Goal: Task Accomplishment & Management: Manage account settings

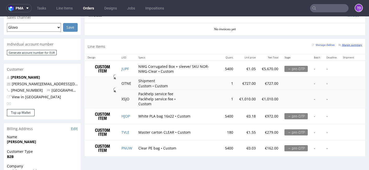
scroll to position [230, 0]
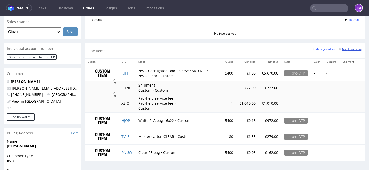
click at [342, 50] on small "Margin summary" at bounding box center [350, 49] width 24 height 3
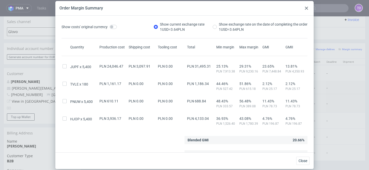
click at [307, 9] on icon at bounding box center [306, 8] width 3 height 3
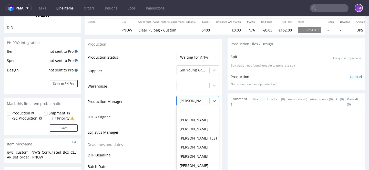
scroll to position [66, 0]
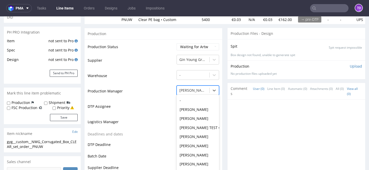
click at [186, 93] on div "Klaudia Wiśniewska selected, 48 of 62. 62 results available. Use Up and Down to…" at bounding box center [197, 89] width 42 height 7
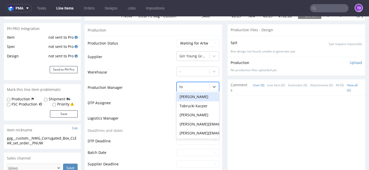
scroll to position [0, 0]
type input "tom"
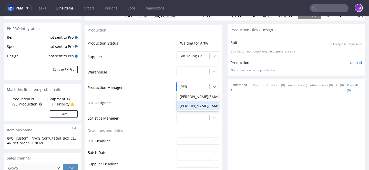
click at [196, 104] on div "[PERSON_NAME][EMAIL_ADDRESS][PERSON_NAME][DOMAIN_NAME]" at bounding box center [197, 105] width 42 height 9
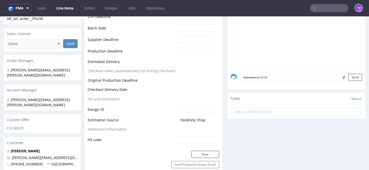
scroll to position [207, 0]
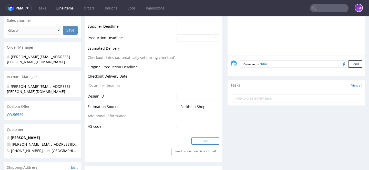
click at [205, 143] on button "Save" at bounding box center [205, 140] width 28 height 7
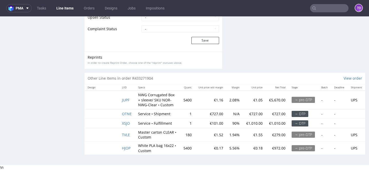
scroll to position [1, 0]
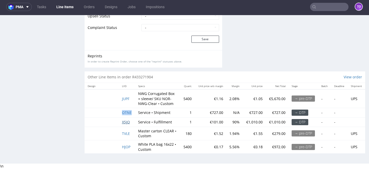
click at [125, 122] on span "XSJO" at bounding box center [126, 122] width 8 height 5
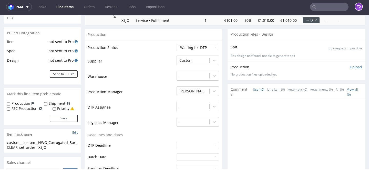
scroll to position [69, 0]
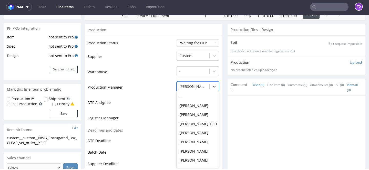
click at [188, 87] on div at bounding box center [192, 86] width 27 height 6
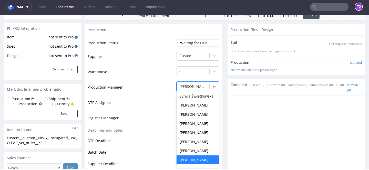
type input "y"
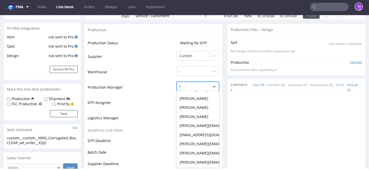
scroll to position [0, 0]
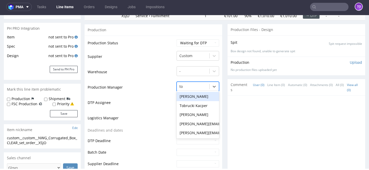
type input "tom"
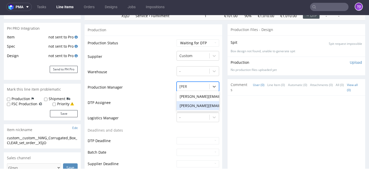
click at [199, 104] on div "[PERSON_NAME][EMAIL_ADDRESS][PERSON_NAME][DOMAIN_NAME]" at bounding box center [197, 105] width 42 height 9
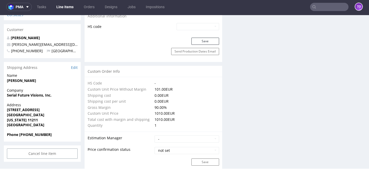
scroll to position [320, 0]
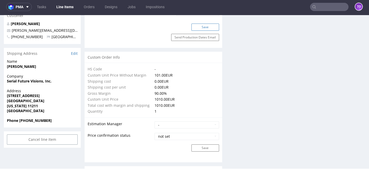
click at [203, 25] on button "Save" at bounding box center [205, 27] width 28 height 7
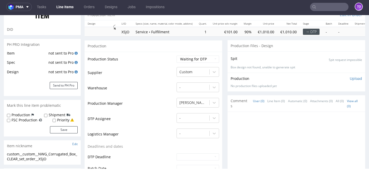
scroll to position [0, 0]
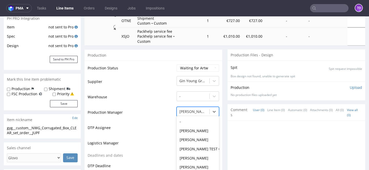
scroll to position [105, 0]
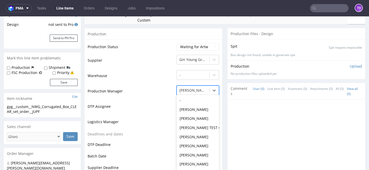
click at [190, 93] on div "Sylwia Święćkowska, 41 of 62. 62 results available. Use Up and Down to choose o…" at bounding box center [197, 89] width 42 height 7
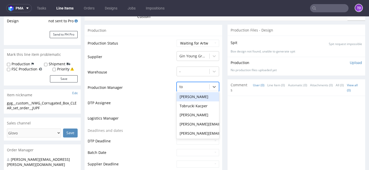
scroll to position [0, 0]
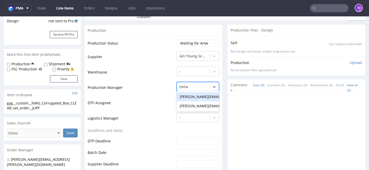
type input "tomas"
click at [190, 107] on div "[PERSON_NAME][EMAIL_ADDRESS][PERSON_NAME][DOMAIN_NAME]" at bounding box center [197, 105] width 42 height 9
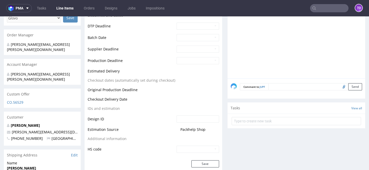
scroll to position [233, 0]
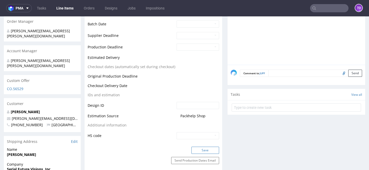
click at [210, 149] on button "Save" at bounding box center [205, 150] width 28 height 7
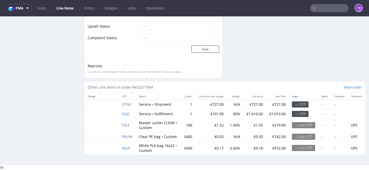
scroll to position [1, 0]
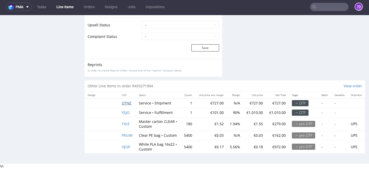
click at [125, 103] on span "OTNE" at bounding box center [127, 103] width 10 height 5
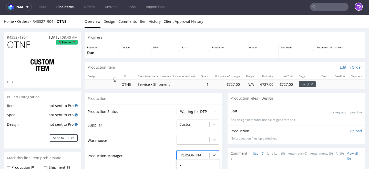
click at [198, 155] on div "Michał Szyćko, 43 of 62. 62 results available. Use Up and Down to choose option…" at bounding box center [197, 153] width 42 height 7
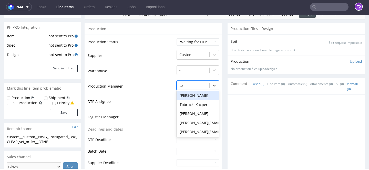
type input "tom"
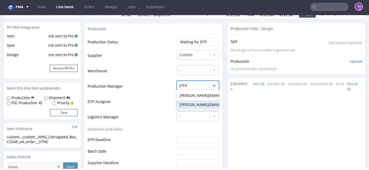
click at [200, 106] on div "[PERSON_NAME][EMAIL_ADDRESS][PERSON_NAME][DOMAIN_NAME]" at bounding box center [197, 104] width 42 height 9
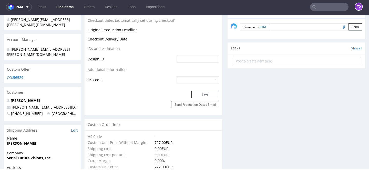
scroll to position [229, 0]
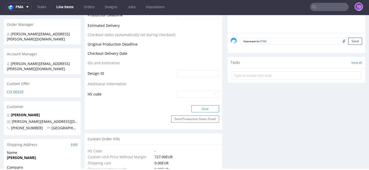
click at [205, 110] on button "Save" at bounding box center [205, 108] width 28 height 7
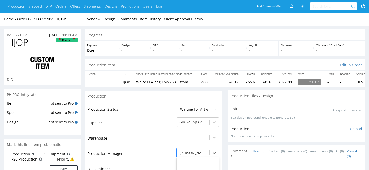
click at [198, 153] on div "Maksymilian Szyszko, 44 of 62. 62 results available. Use Up and Down to choose …" at bounding box center [197, 151] width 42 height 7
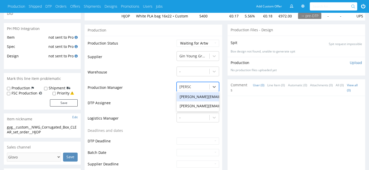
type input "tomasz"
click at [195, 105] on div "[PERSON_NAME][EMAIL_ADDRESS][PERSON_NAME][DOMAIN_NAME]" at bounding box center [197, 105] width 42 height 9
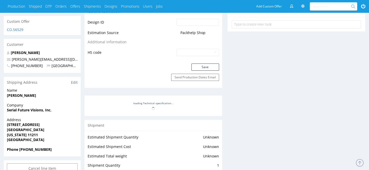
scroll to position [286, 0]
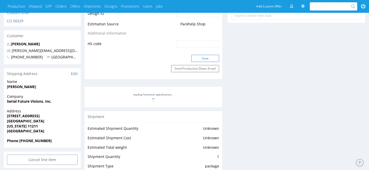
click at [206, 58] on button "Save" at bounding box center [205, 58] width 28 height 7
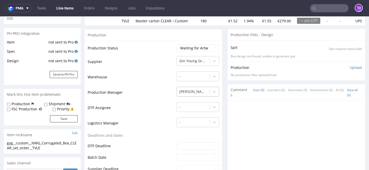
click at [196, 94] on div "[PERSON_NAME]" at bounding box center [197, 90] width 42 height 7
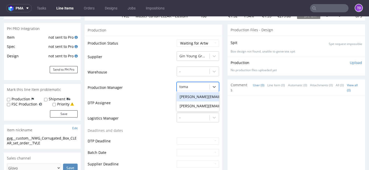
type input "tomas"
click at [200, 105] on div "[PERSON_NAME][EMAIL_ADDRESS][PERSON_NAME][DOMAIN_NAME]" at bounding box center [197, 105] width 42 height 9
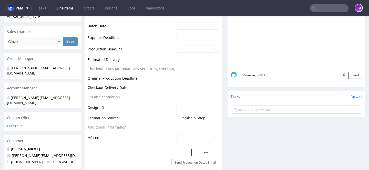
scroll to position [218, 0]
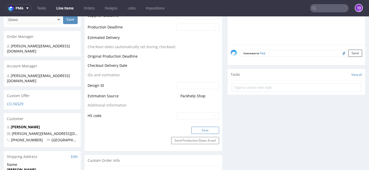
click at [201, 127] on button "Save" at bounding box center [205, 130] width 28 height 7
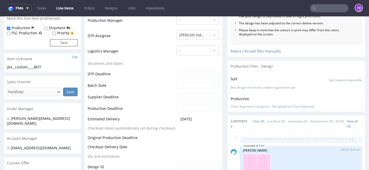
scroll to position [192, 0]
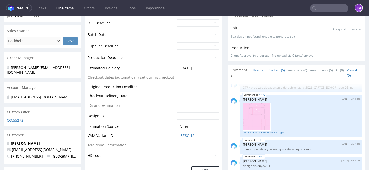
click at [267, 73] on link "Line Item (5)" at bounding box center [276, 70] width 18 height 11
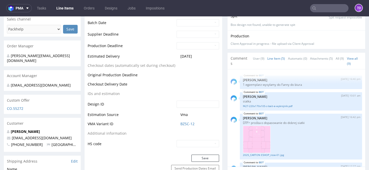
scroll to position [0, 0]
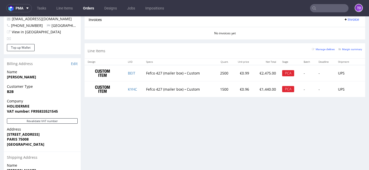
scroll to position [269, 0]
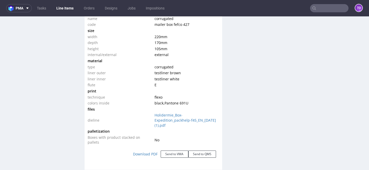
scroll to position [511, 0]
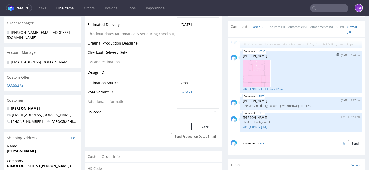
scroll to position [255, 0]
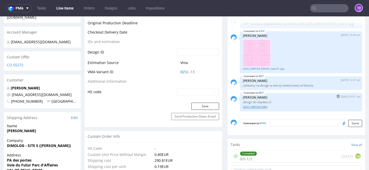
click at [260, 106] on link "2025_CARTON [URL]" at bounding box center [301, 107] width 116 height 4
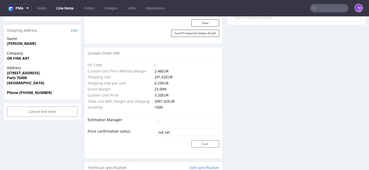
scroll to position [25, 0]
